Goal: Use online tool/utility: Utilize a website feature to perform a specific function

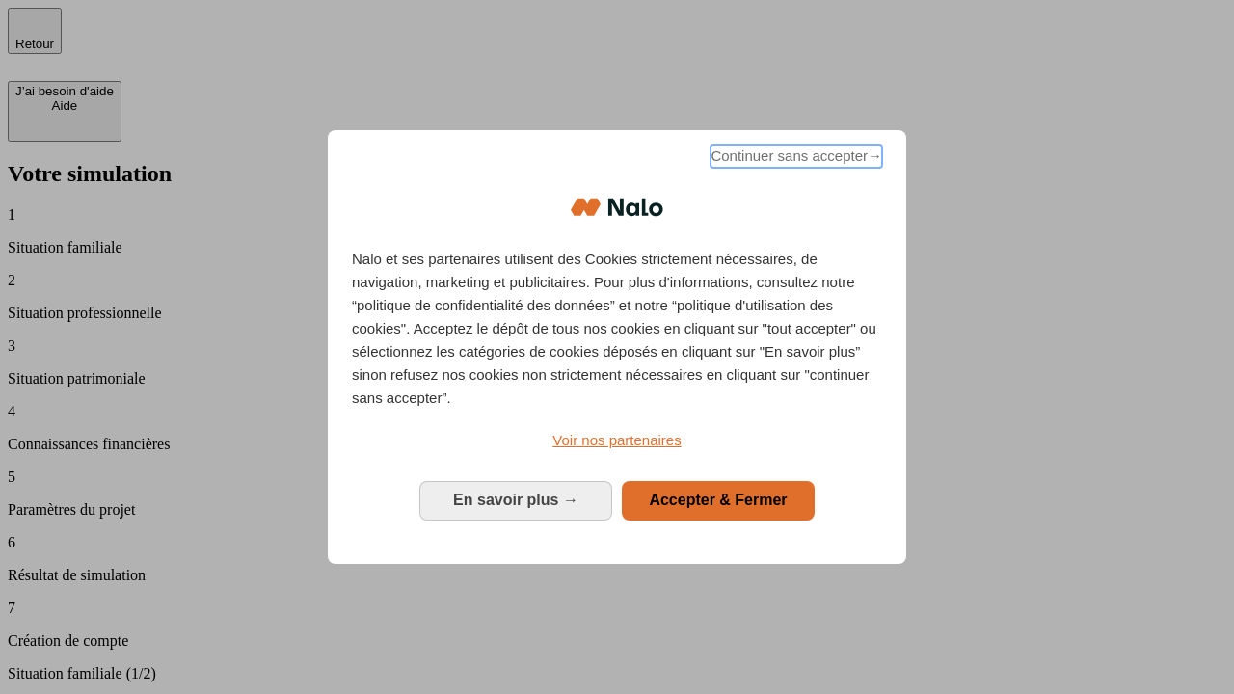
click at [794, 159] on span "Continuer sans accepter →" at bounding box center [796, 156] width 172 height 23
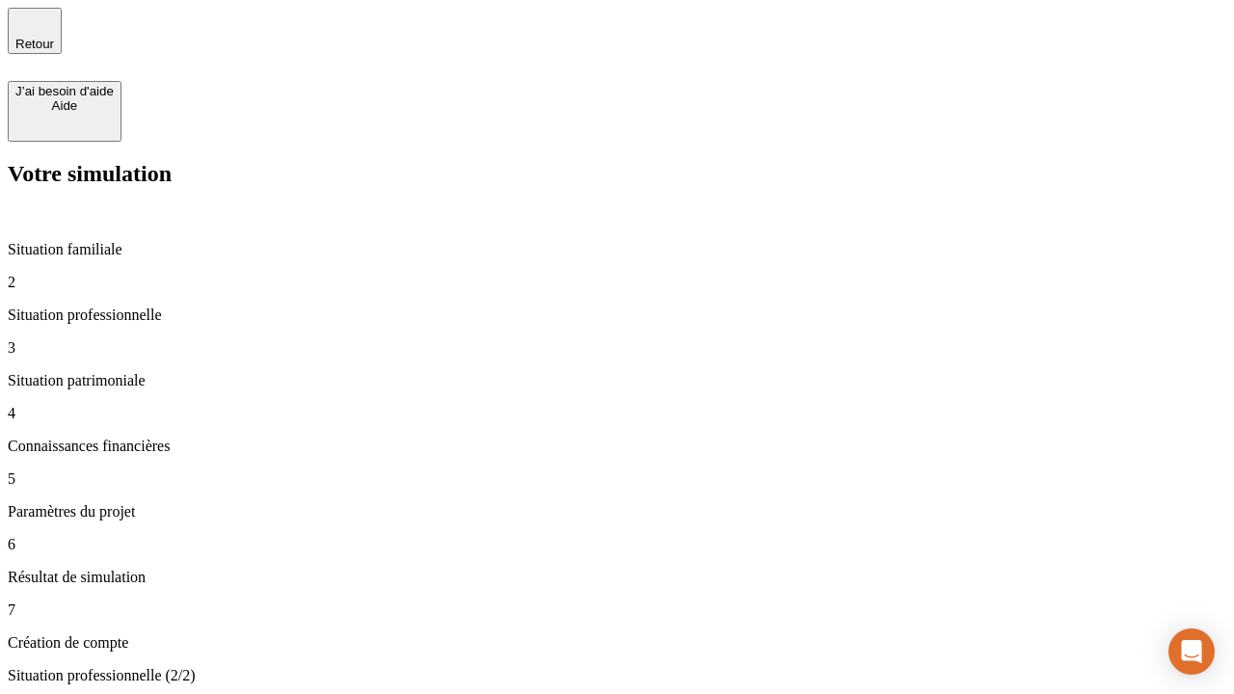
type input "30 000"
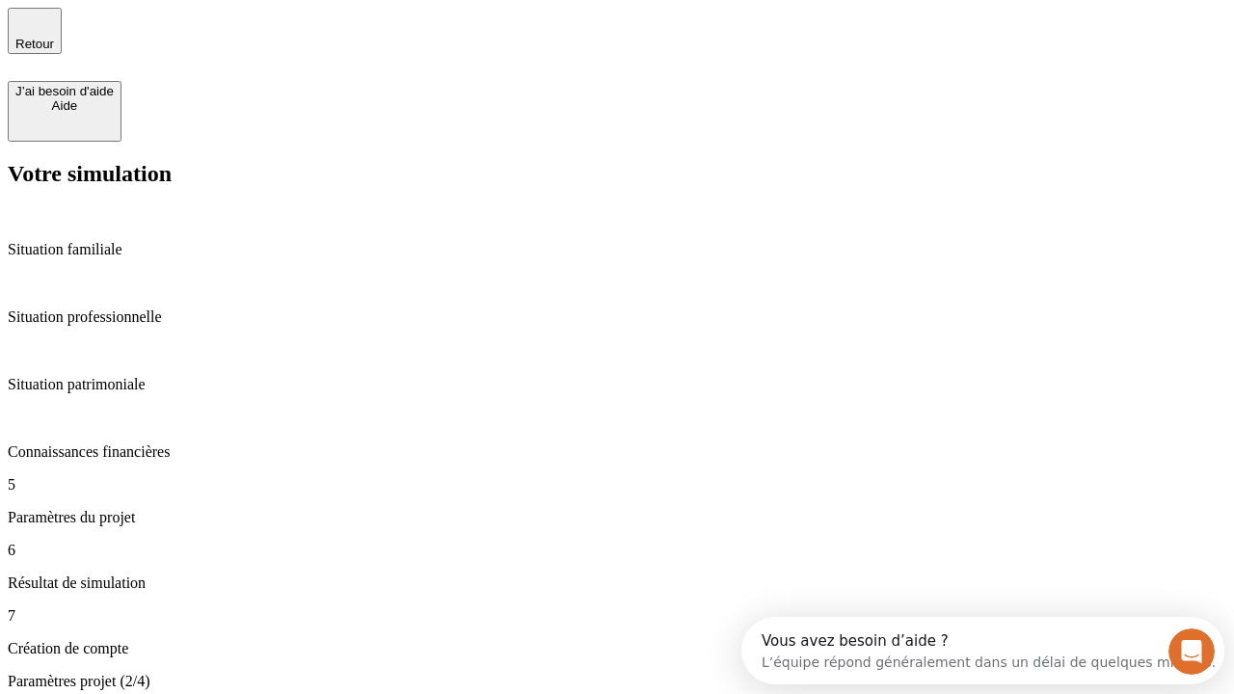
type input "25"
type input "64"
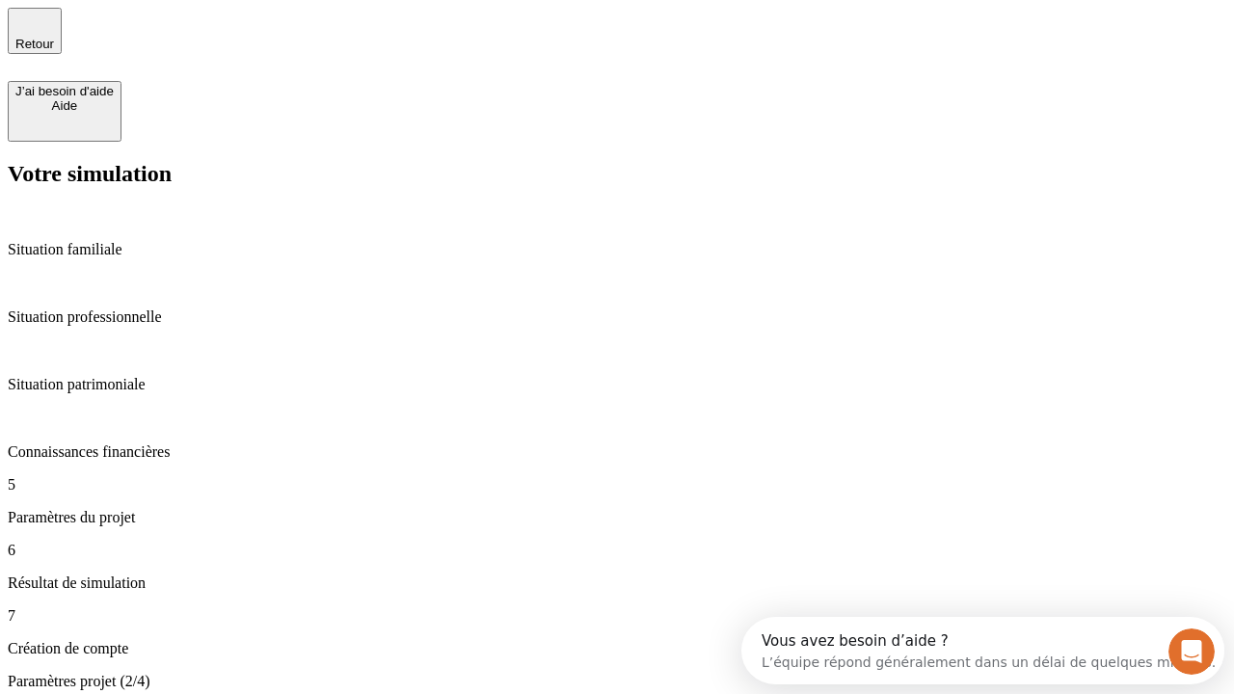
type input "1 000"
type input "640"
